Goal: Information Seeking & Learning: Learn about a topic

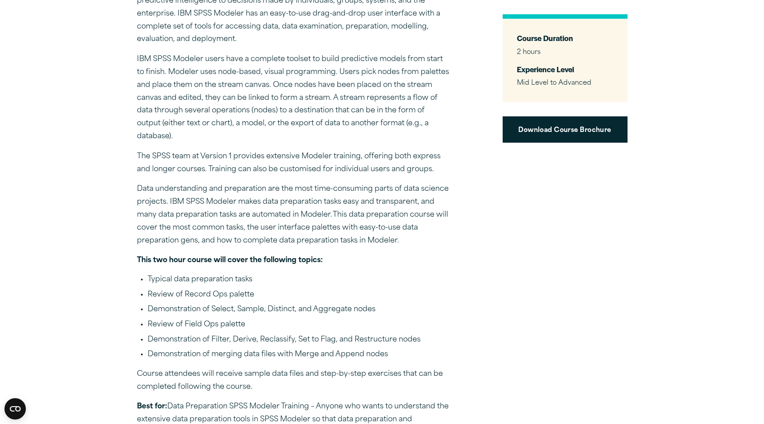
scroll to position [390, 0]
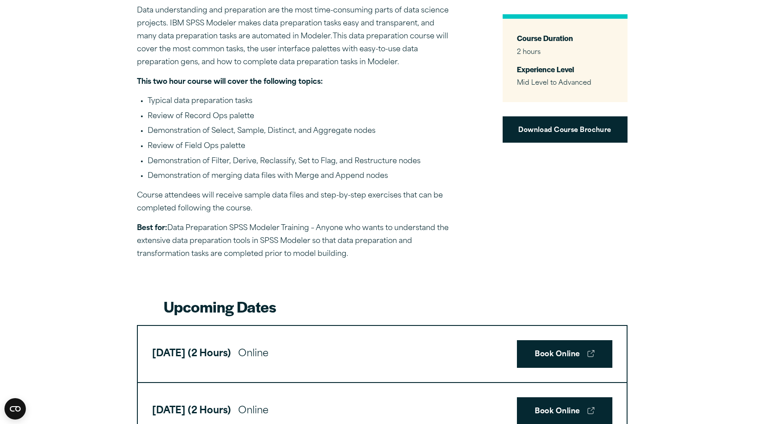
click at [346, 259] on p "Best for: Data Preparation SPSS Modeler Training – Anyone who wants to understa…" at bounding box center [293, 241] width 312 height 38
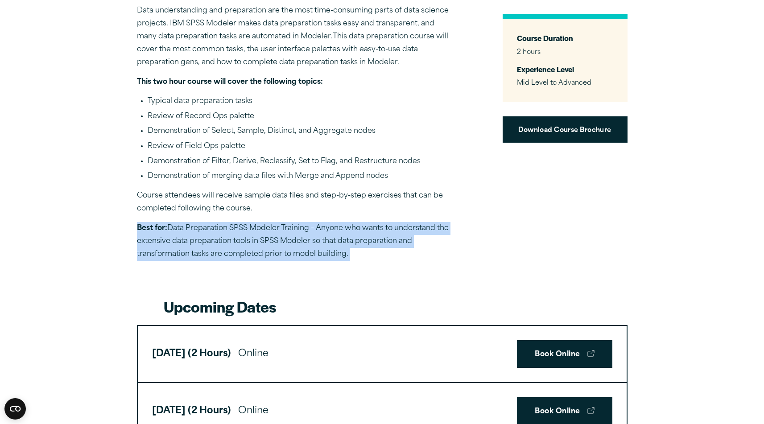
click at [346, 259] on p "Best for: Data Preparation SPSS Modeler Training – Anyone who wants to understa…" at bounding box center [293, 241] width 312 height 38
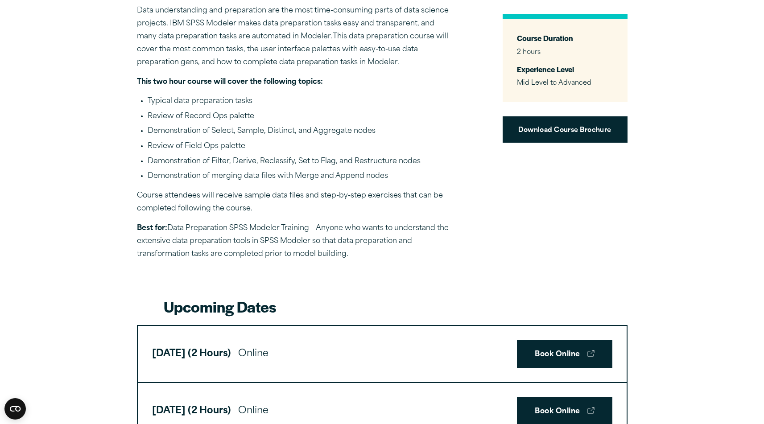
click at [272, 207] on p "Course attendees will receive sample data files and step-by-step exercises that…" at bounding box center [293, 203] width 312 height 26
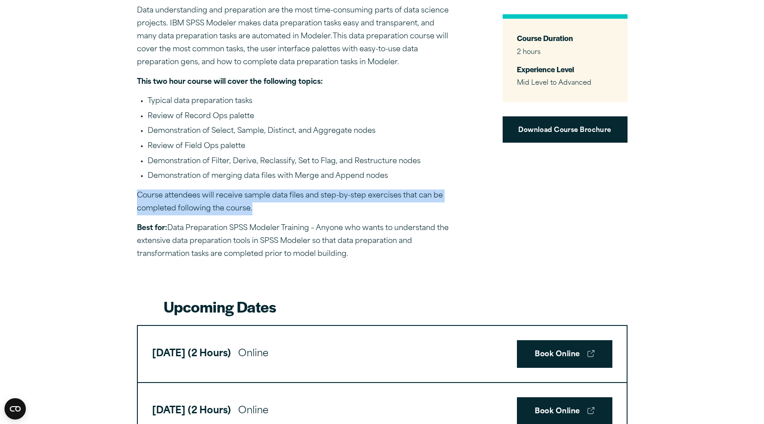
click at [272, 207] on p "Course attendees will receive sample data files and step-by-step exercises that…" at bounding box center [293, 203] width 312 height 26
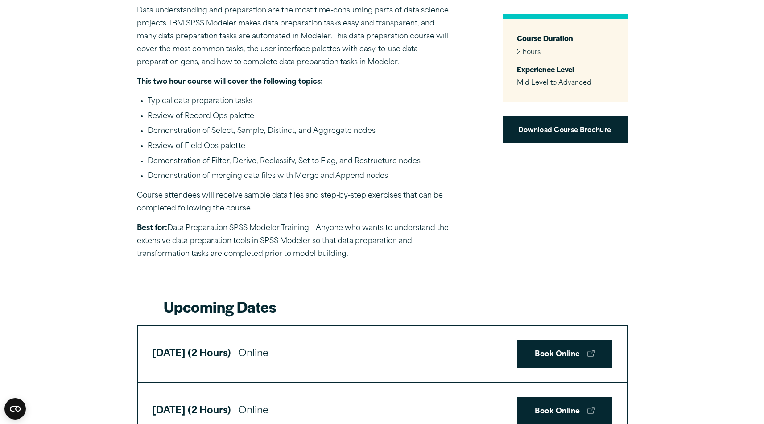
click at [401, 179] on li "Demonstration of merging data files with Merge and Append nodes" at bounding box center [299, 177] width 302 height 12
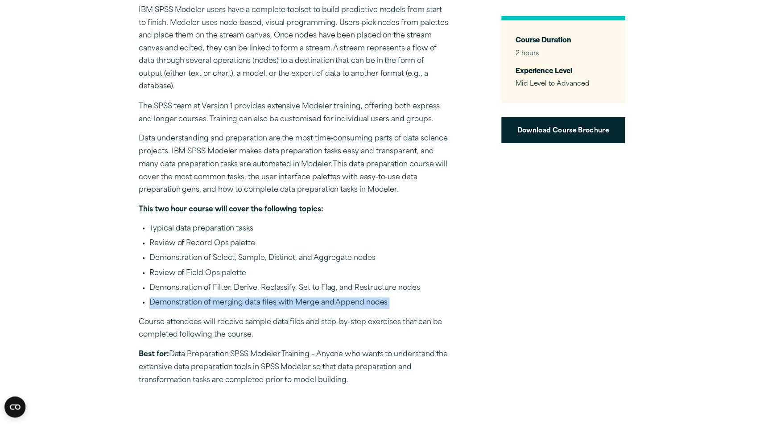
scroll to position [262, 0]
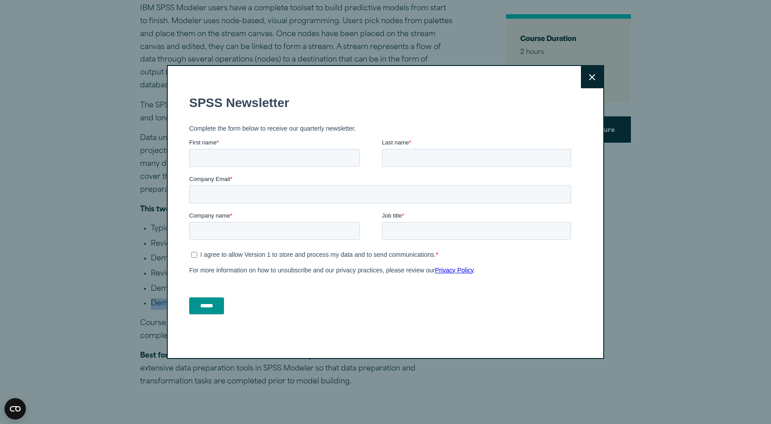
click at [581, 79] on button "Close" at bounding box center [592, 77] width 22 height 22
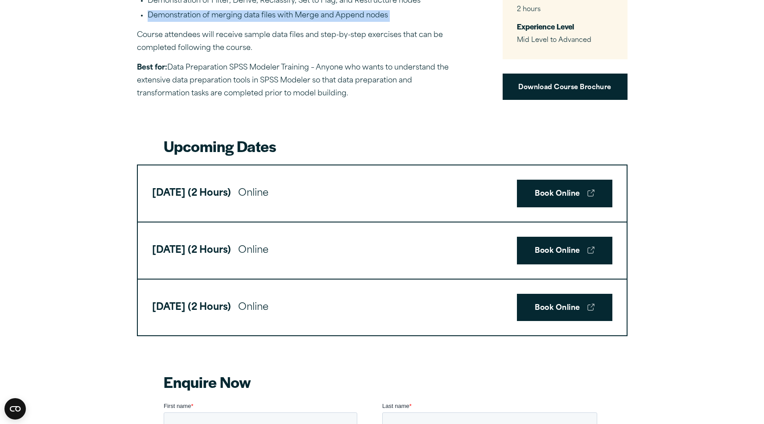
scroll to position [1007, 0]
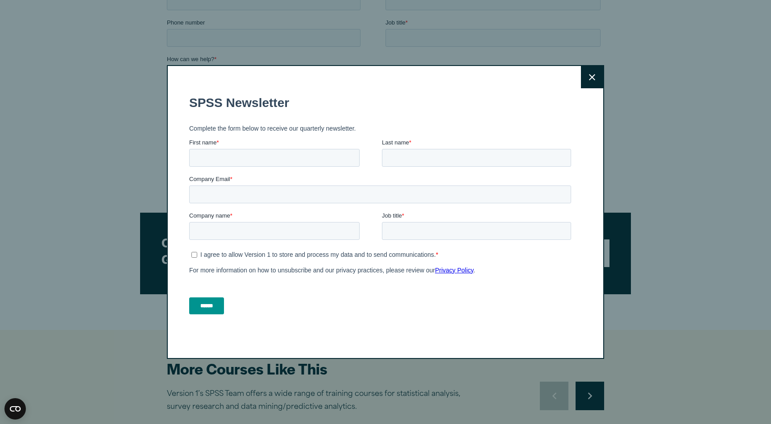
click at [581, 81] on button "Close" at bounding box center [592, 77] width 22 height 22
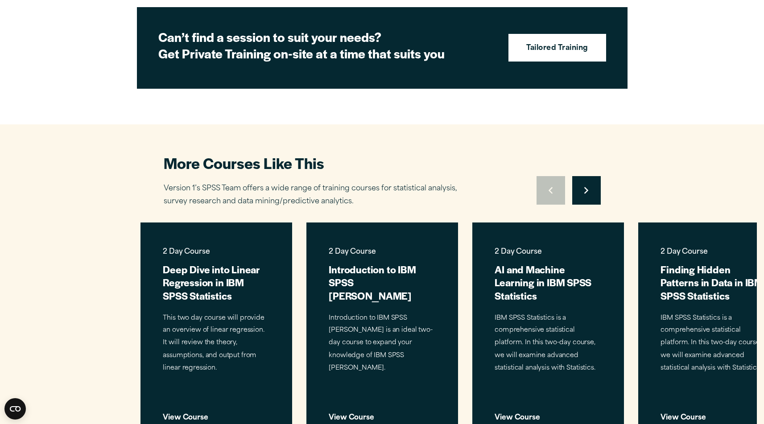
scroll to position [1214, 0]
